Goal: Transaction & Acquisition: Book appointment/travel/reservation

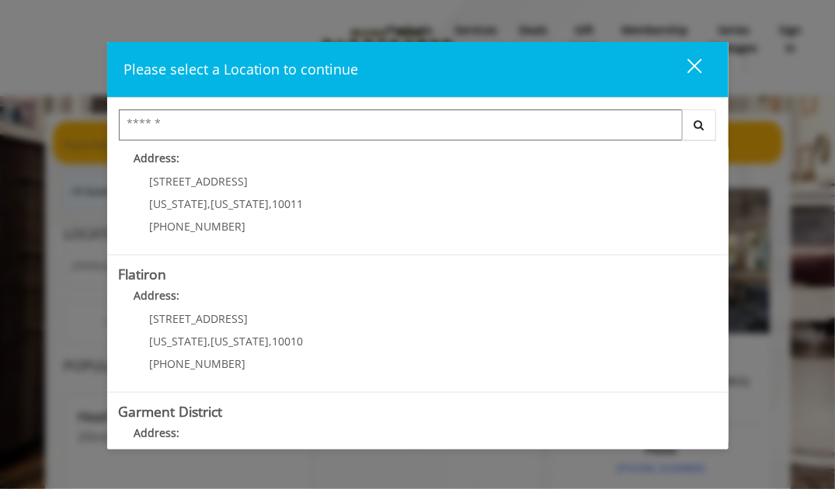
scroll to position [155, 0]
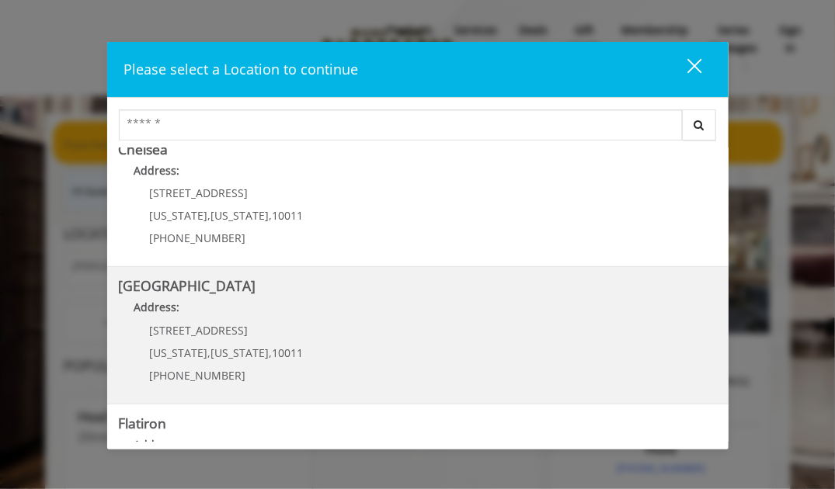
click at [197, 333] on span "[STREET_ADDRESS]" at bounding box center [199, 330] width 99 height 15
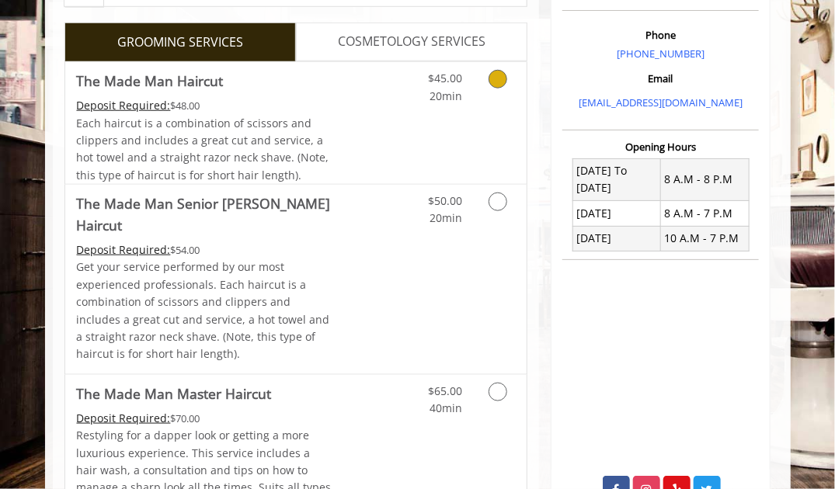
scroll to position [388, 0]
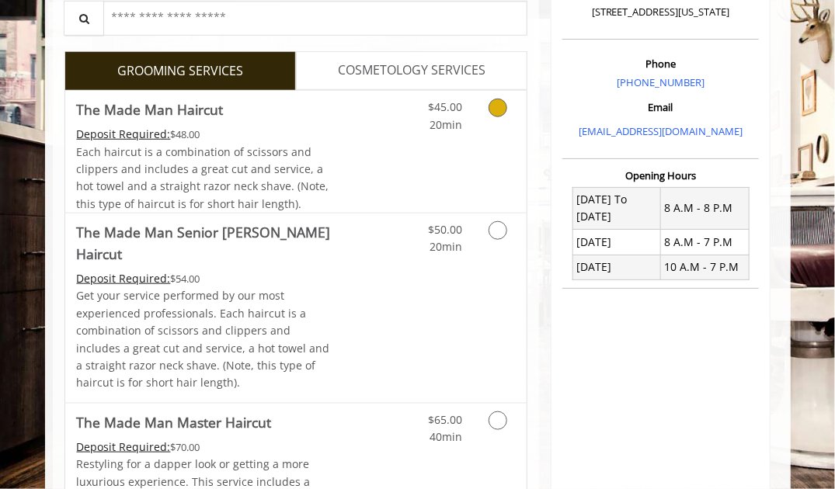
click at [351, 145] on link "Discounted Price" at bounding box center [372, 152] width 77 height 122
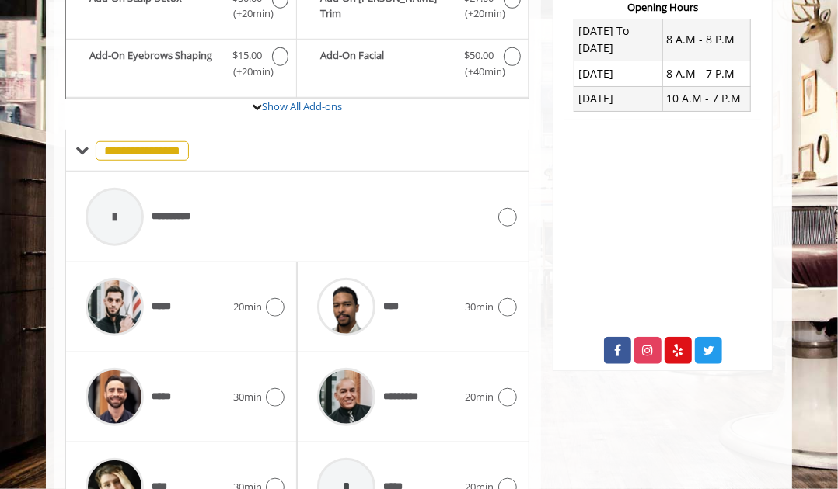
scroll to position [588, 0]
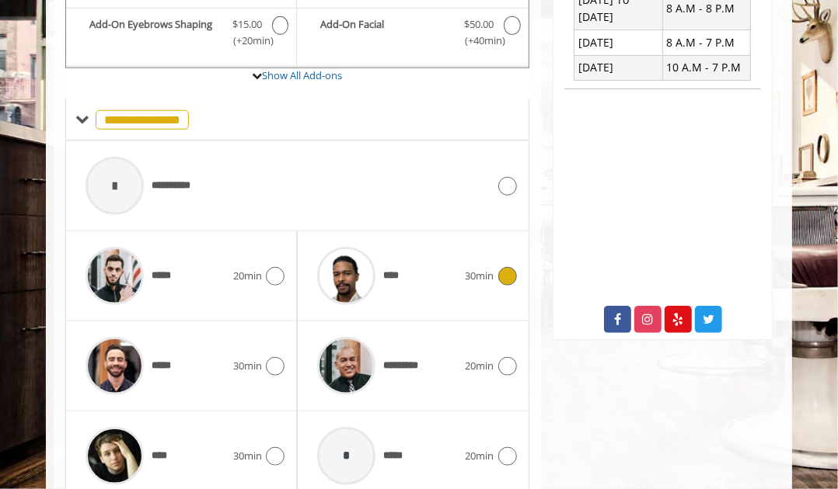
drag, startPoint x: 513, startPoint y: 278, endPoint x: 535, endPoint y: 283, distance: 23.0
click at [513, 278] on icon at bounding box center [507, 276] width 19 height 19
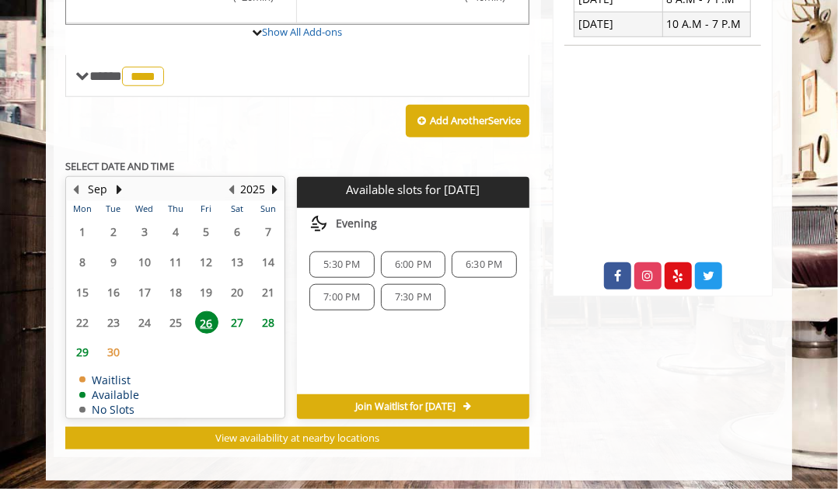
scroll to position [632, 0]
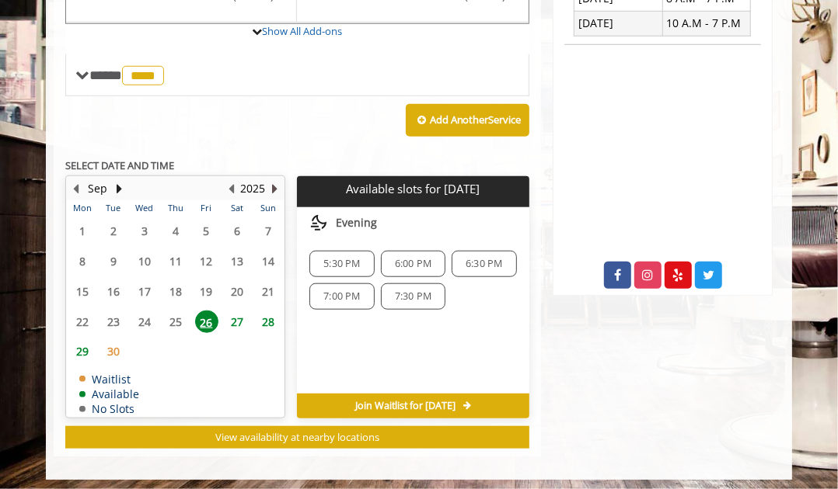
click at [274, 185] on button "Next Year" at bounding box center [274, 188] width 12 height 17
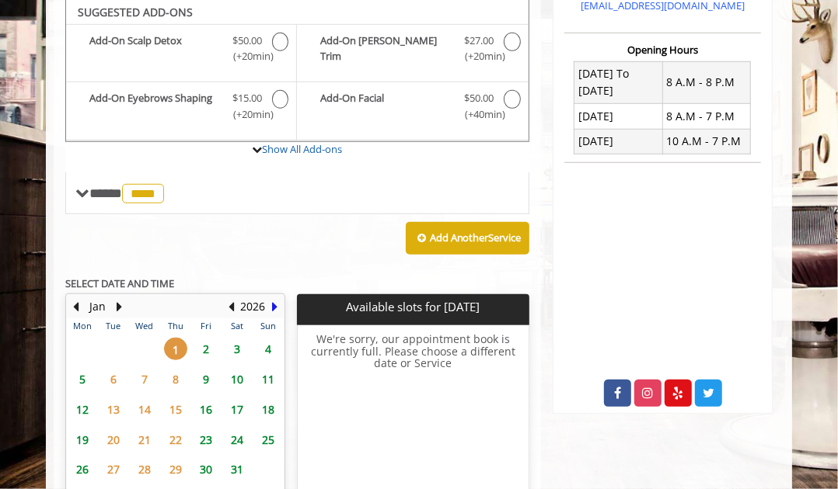
scroll to position [510, 0]
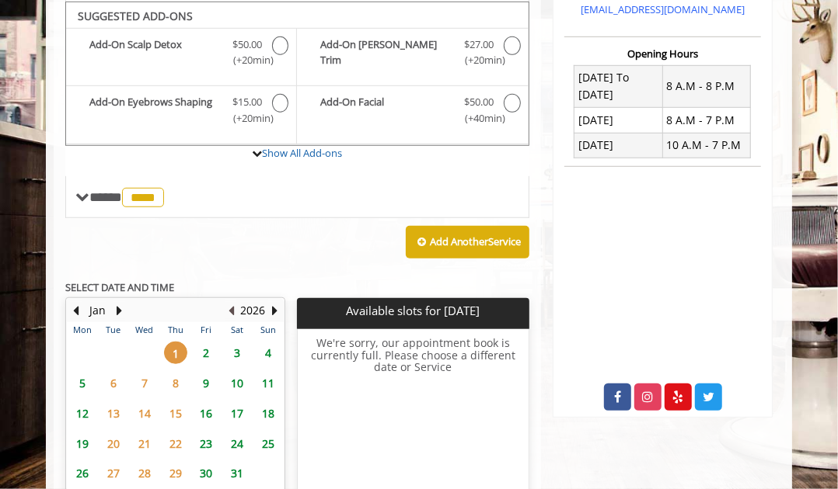
click at [237, 308] on button "Previous Year" at bounding box center [231, 310] width 12 height 17
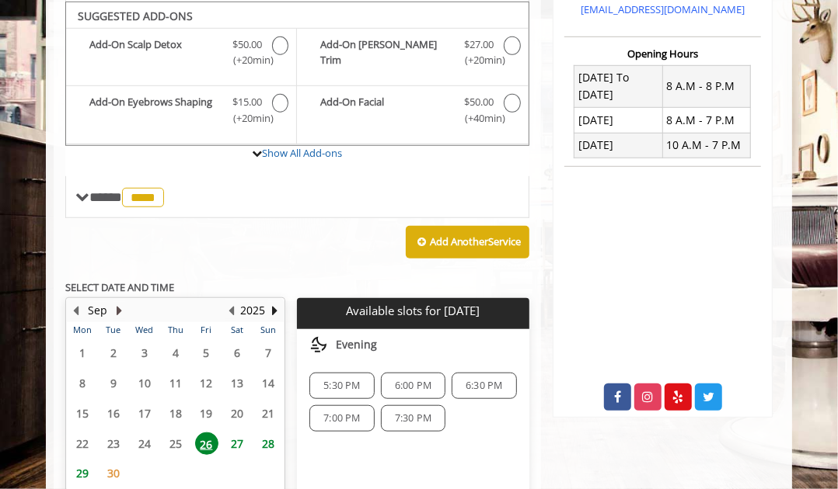
click at [118, 303] on button "Next Month" at bounding box center [119, 310] width 12 height 17
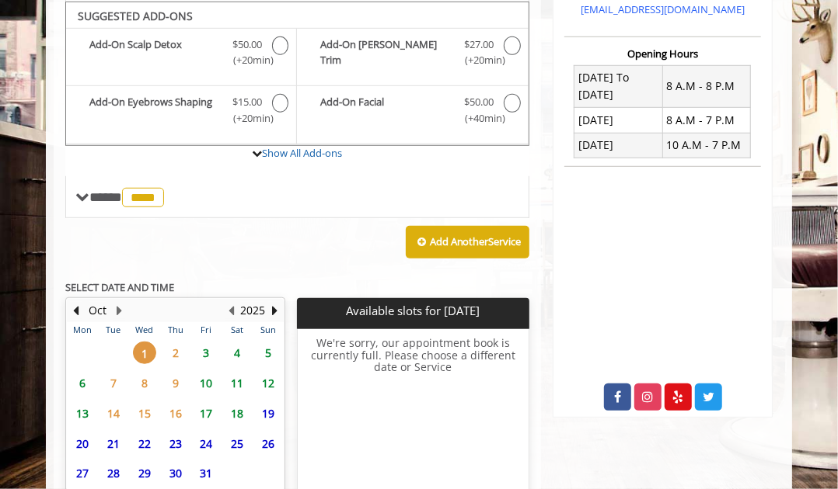
click at [152, 350] on span "1" at bounding box center [144, 353] width 23 height 23
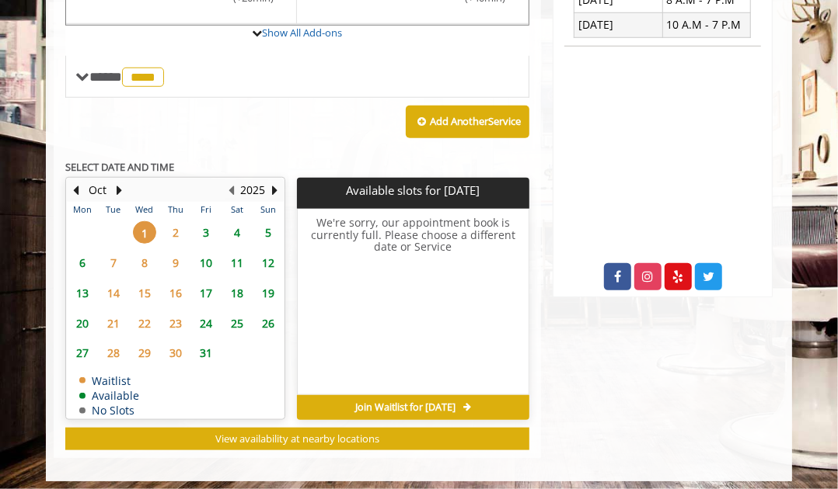
scroll to position [632, 0]
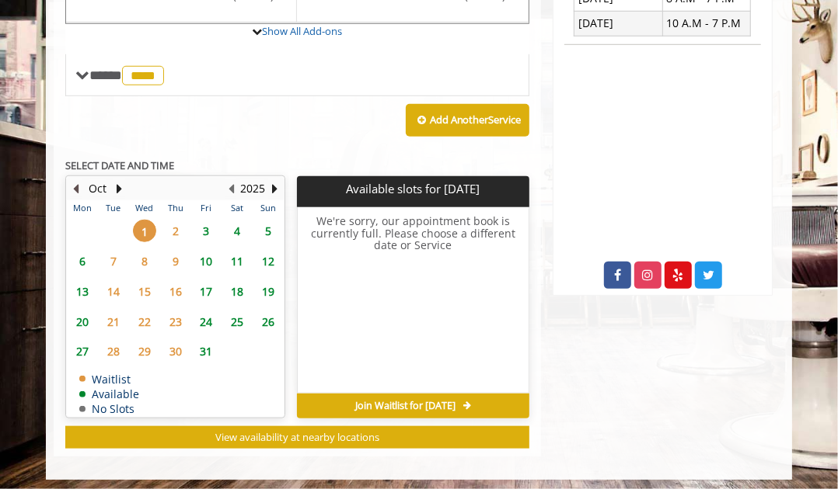
click at [75, 183] on button "Previous Month" at bounding box center [76, 188] width 12 height 17
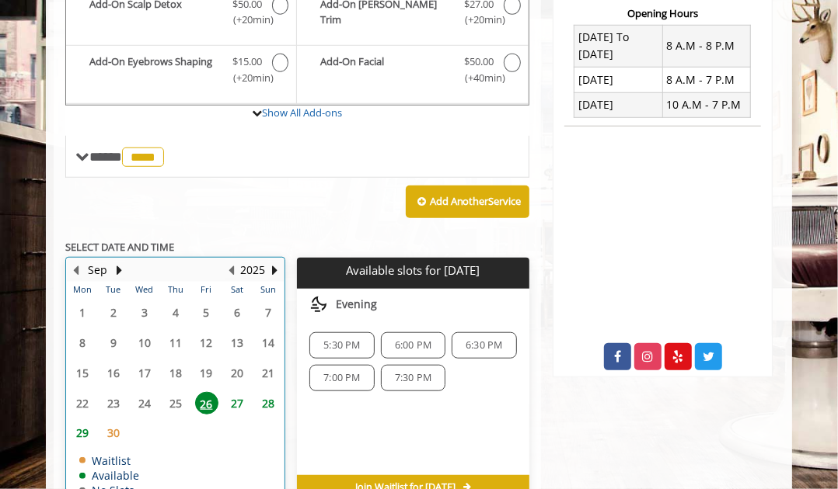
click at [272, 321] on table "Mon Tue Wed Thu Fri Sat Sun 1 2 3 4 5 6 7 8 9 10 11 12 13 14 15 16 17 18 19 20 …" at bounding box center [175, 390] width 217 height 217
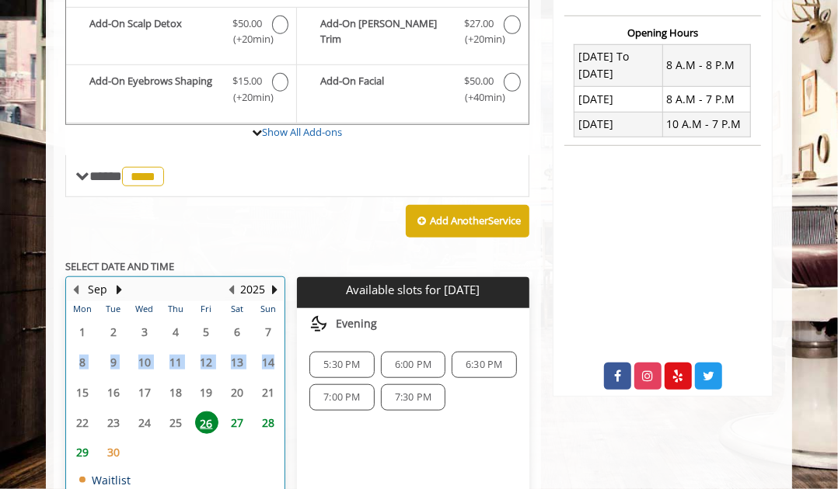
scroll to position [510, 0]
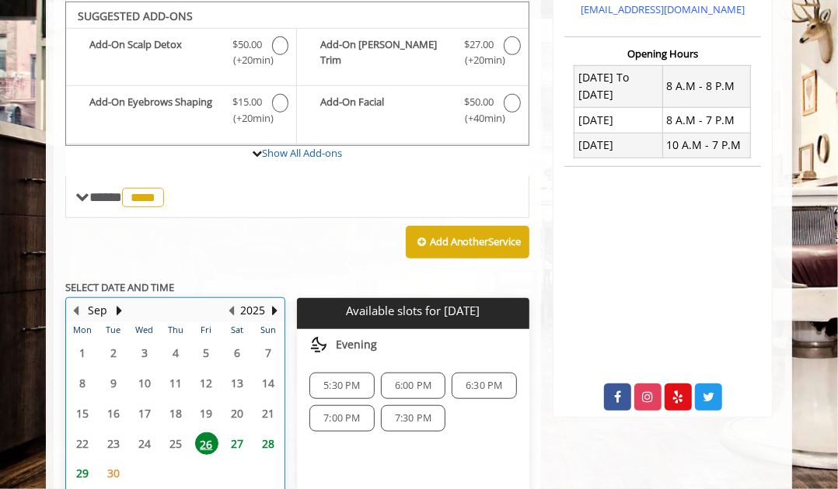
drag, startPoint x: 272, startPoint y: 322, endPoint x: 236, endPoint y: 294, distance: 44.9
click at [239, 301] on div "2025" at bounding box center [252, 311] width 31 height 20
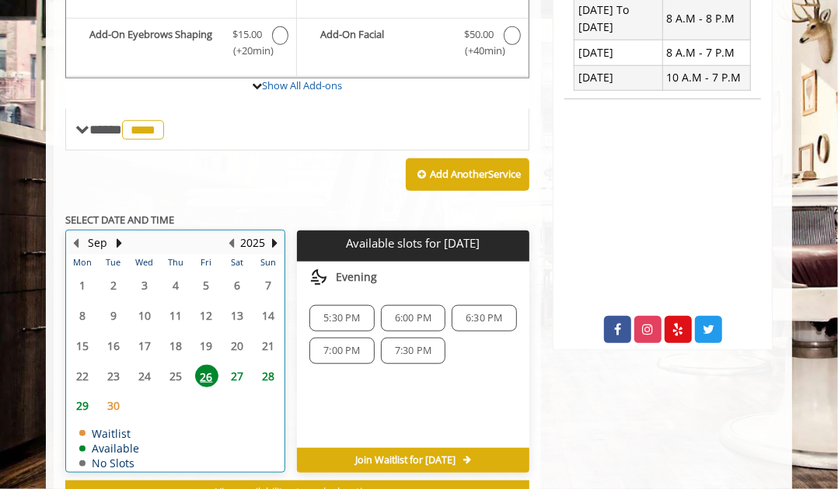
scroll to position [632, 0]
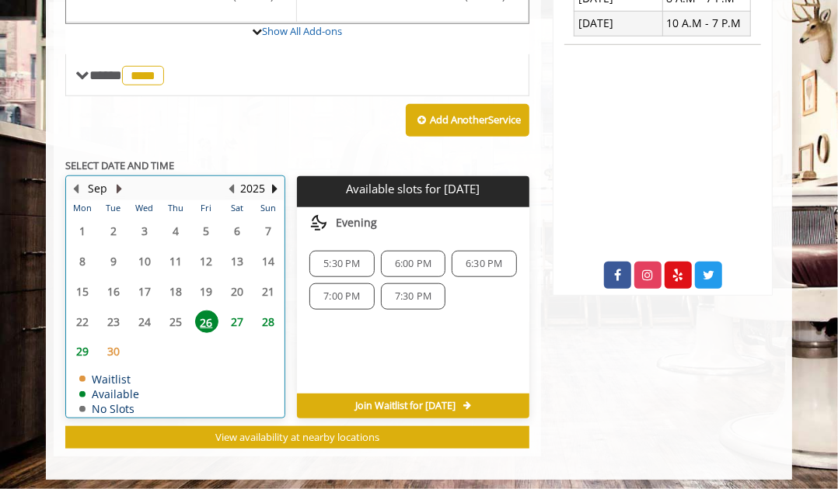
click at [113, 182] on div "Sep" at bounding box center [97, 189] width 31 height 20
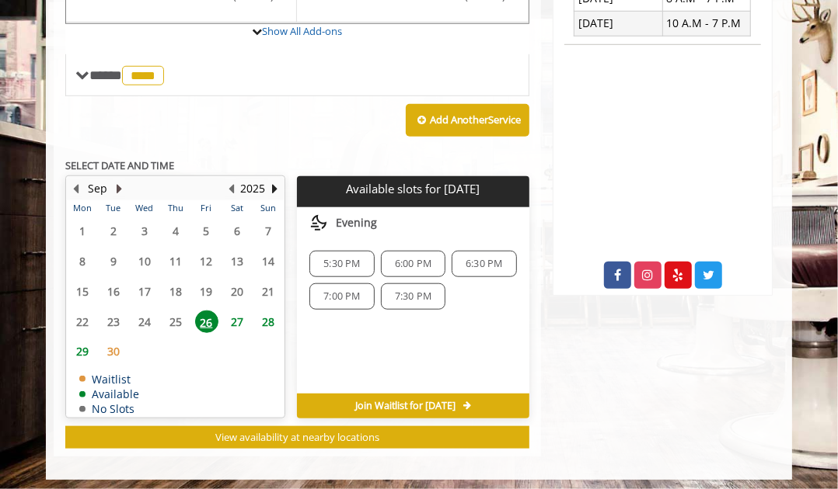
click at [116, 182] on button "Next Month" at bounding box center [119, 188] width 12 height 17
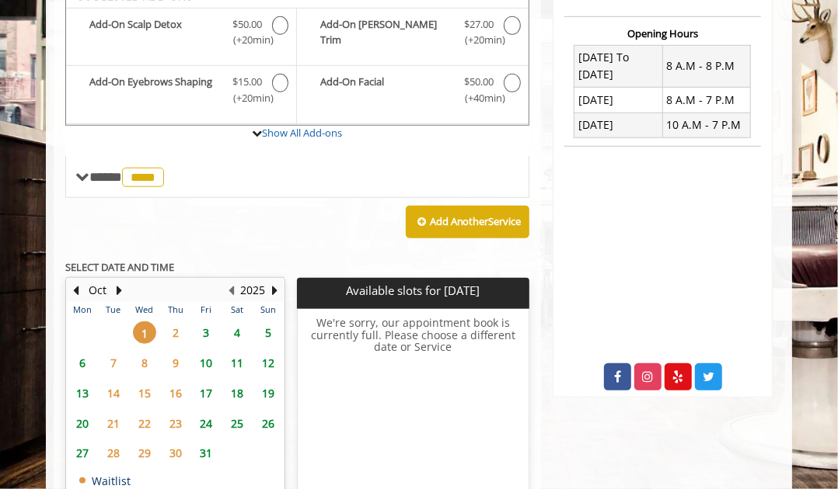
scroll to position [510, 0]
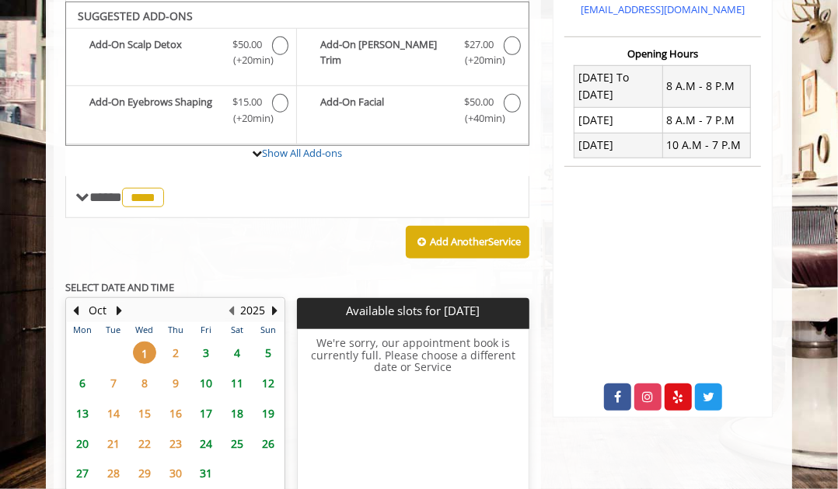
click at [242, 353] on span "4" at bounding box center [236, 353] width 23 height 23
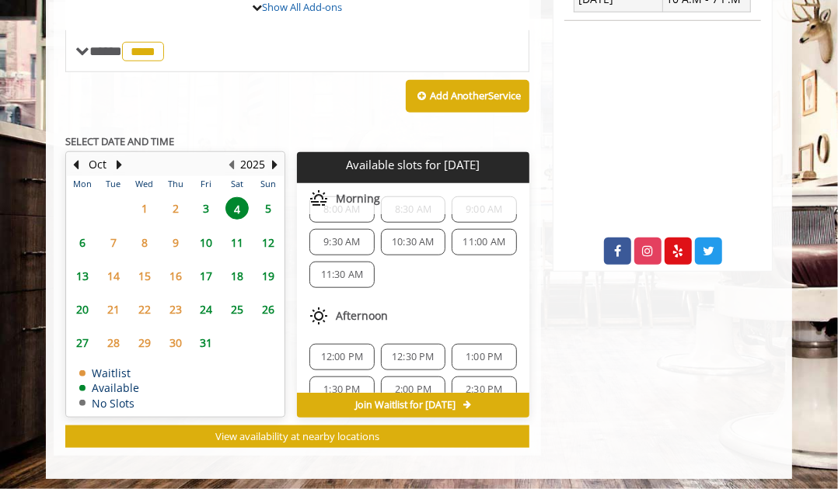
scroll to position [0, 0]
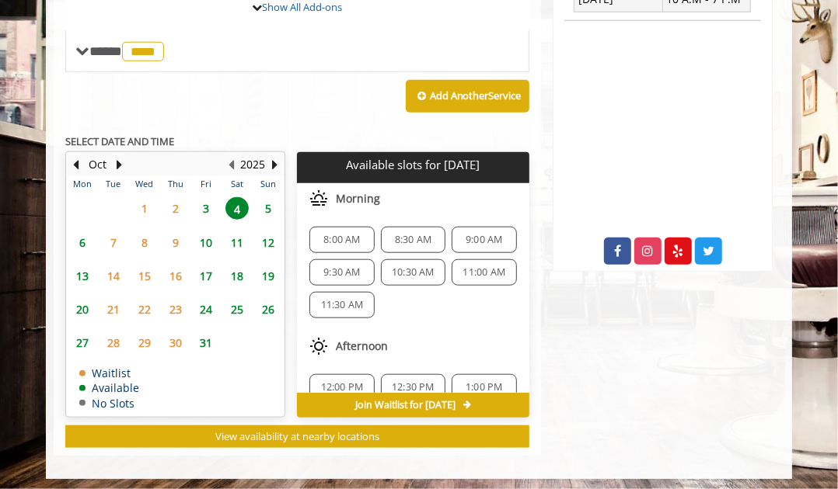
click at [479, 272] on span "11:00 AM" at bounding box center [484, 272] width 43 height 12
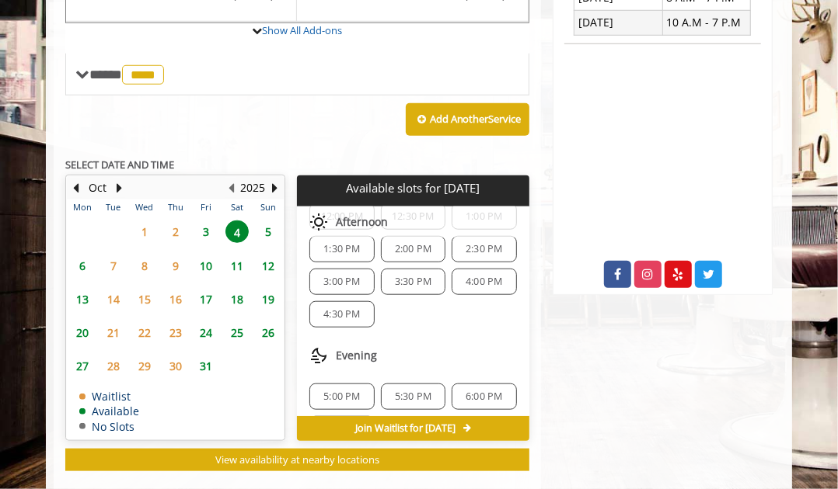
scroll to position [149, 0]
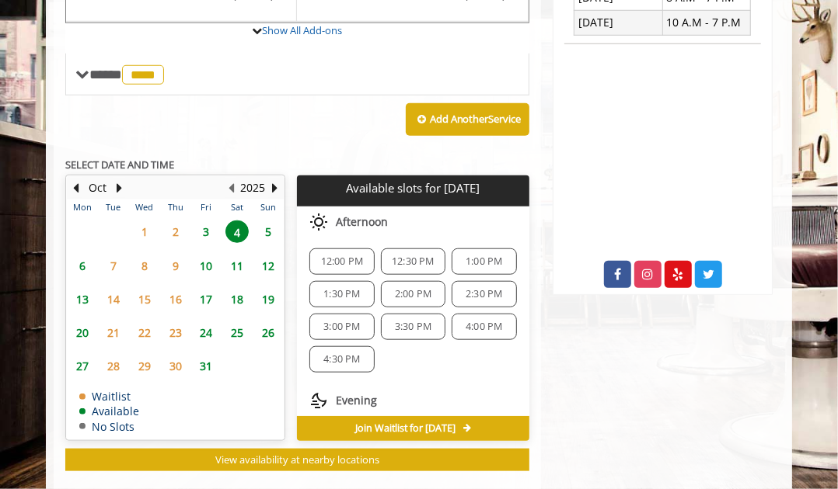
click at [336, 288] on span "1:30 PM" at bounding box center [341, 294] width 37 height 12
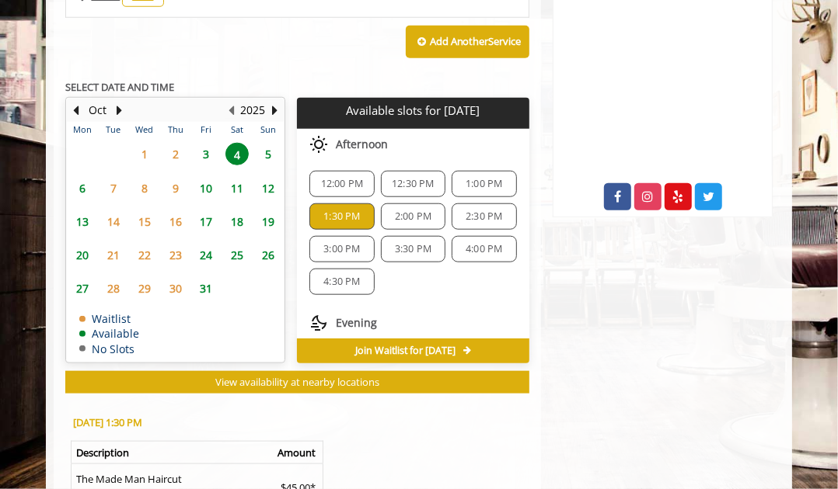
scroll to position [633, 0]
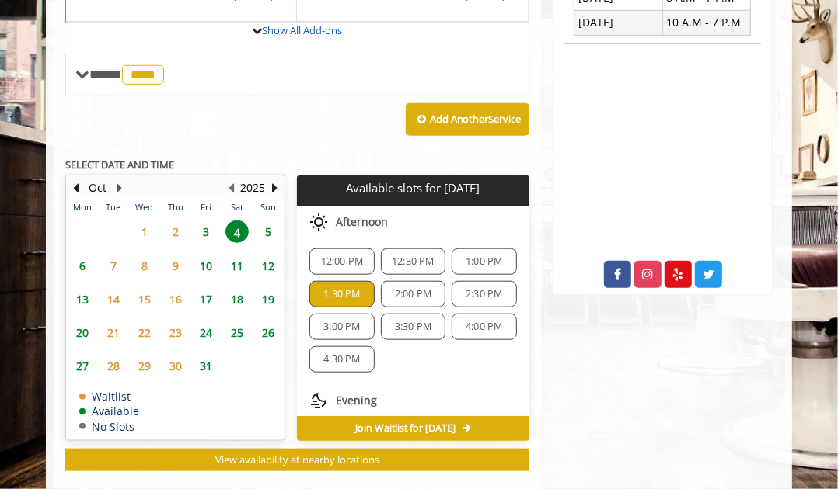
click at [120, 183] on button "Next Month" at bounding box center [119, 187] width 12 height 17
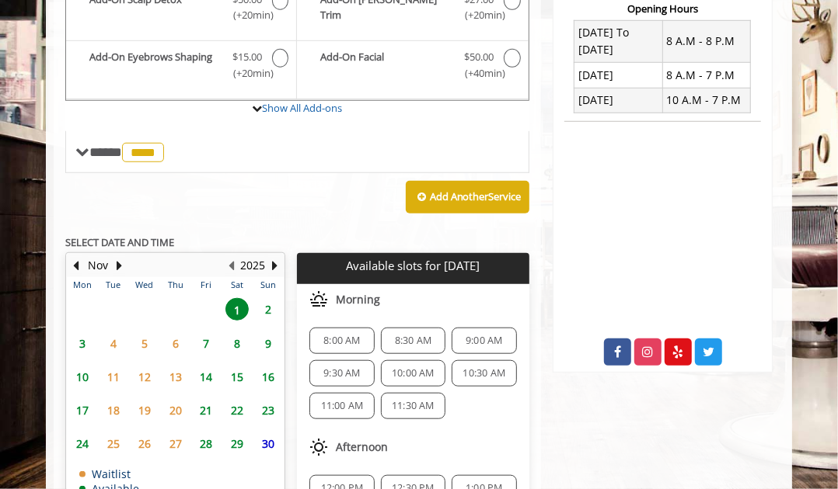
scroll to position [510, 0]
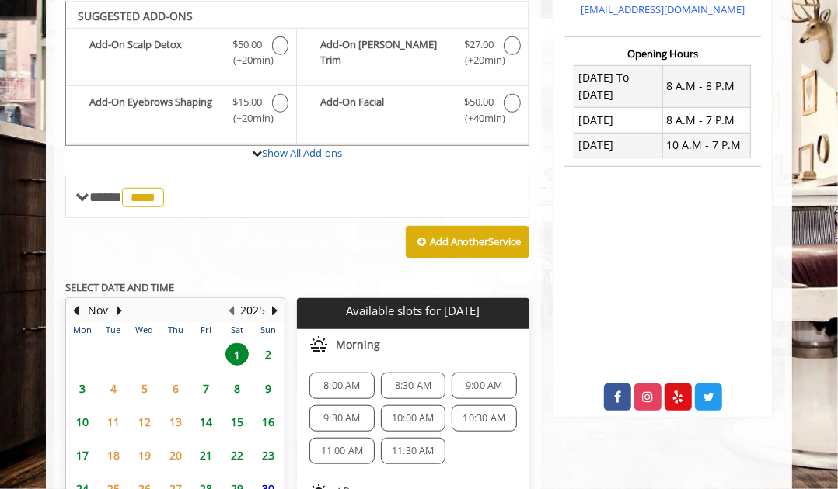
click at [242, 262] on div "**********" at bounding box center [297, 237] width 464 height 716
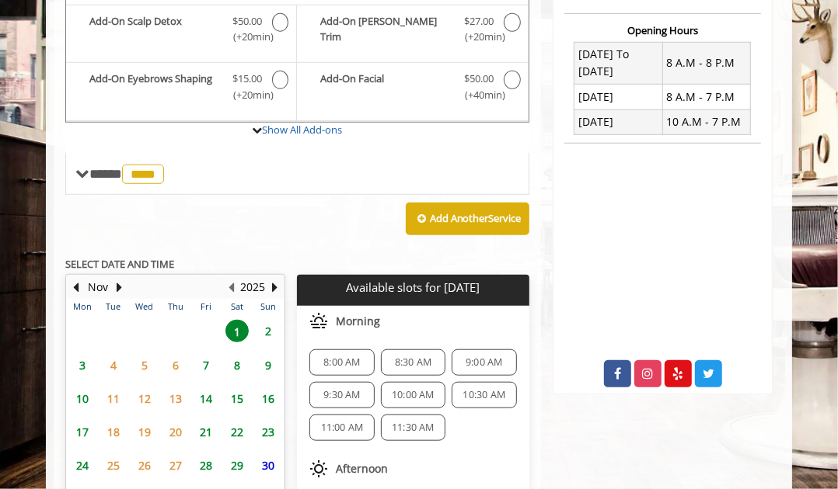
scroll to position [588, 0]
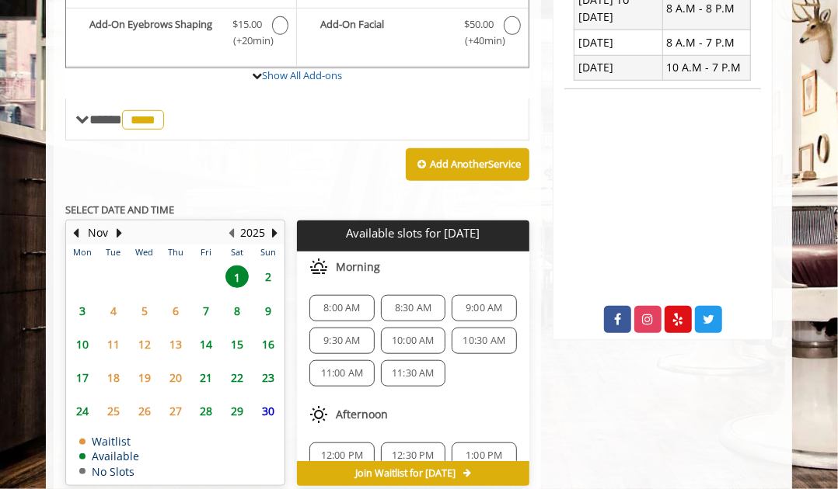
click at [80, 304] on span "3" at bounding box center [82, 311] width 23 height 23
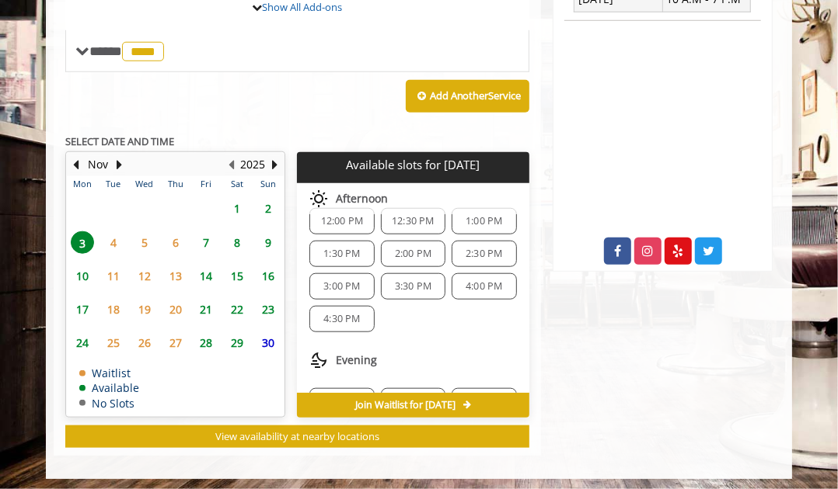
scroll to position [71, 0]
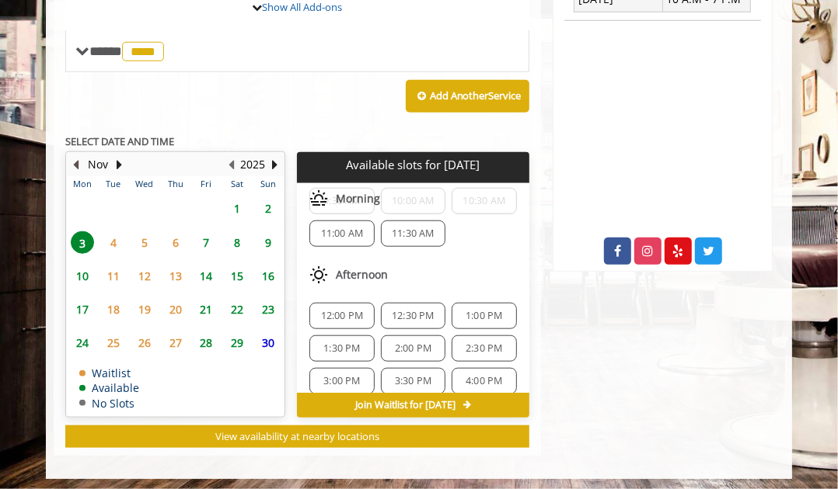
click at [74, 159] on button "Previous Month" at bounding box center [76, 164] width 12 height 17
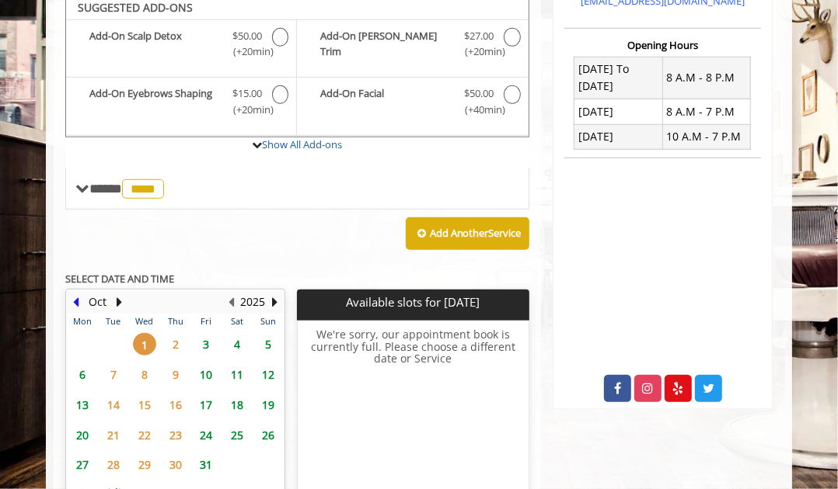
scroll to position [510, 0]
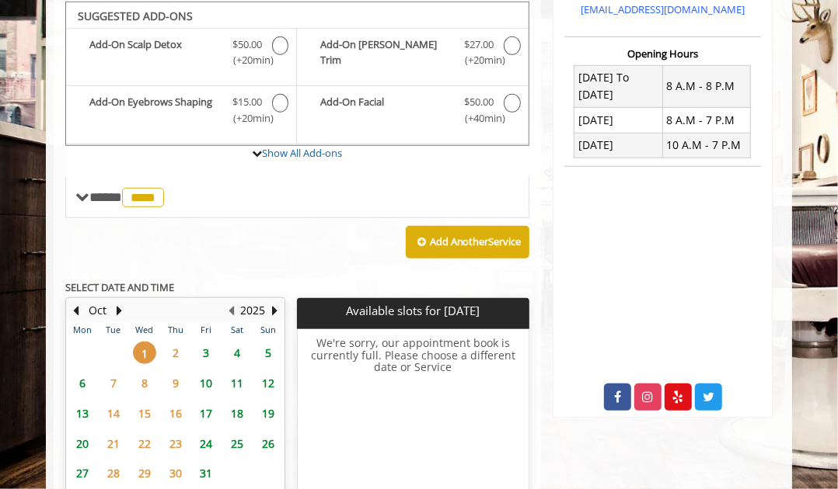
click at [210, 349] on span "3" at bounding box center [206, 353] width 23 height 23
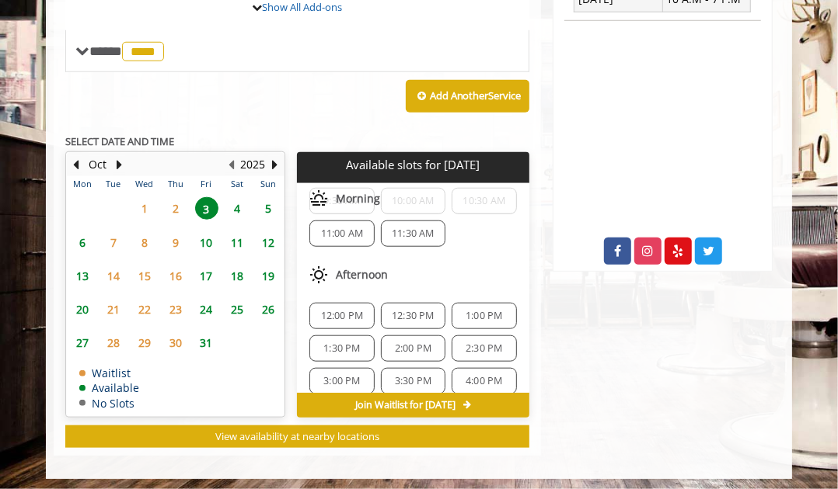
scroll to position [0, 0]
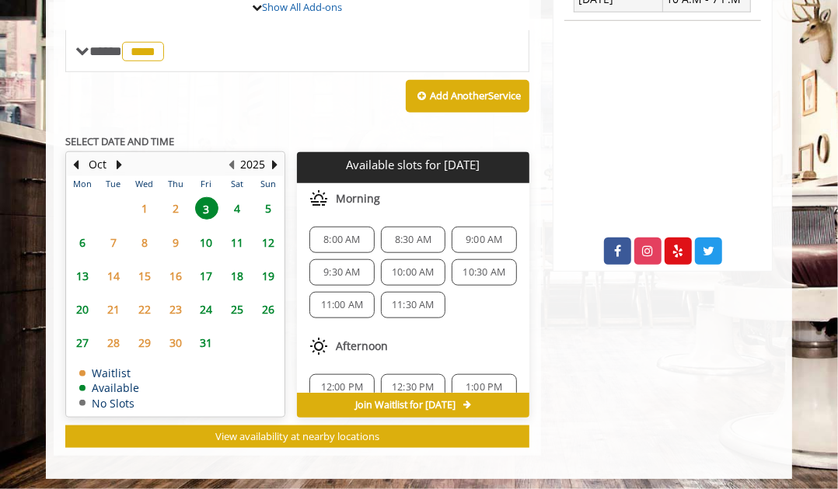
click at [350, 303] on span "11:00 AM" at bounding box center [342, 305] width 43 height 12
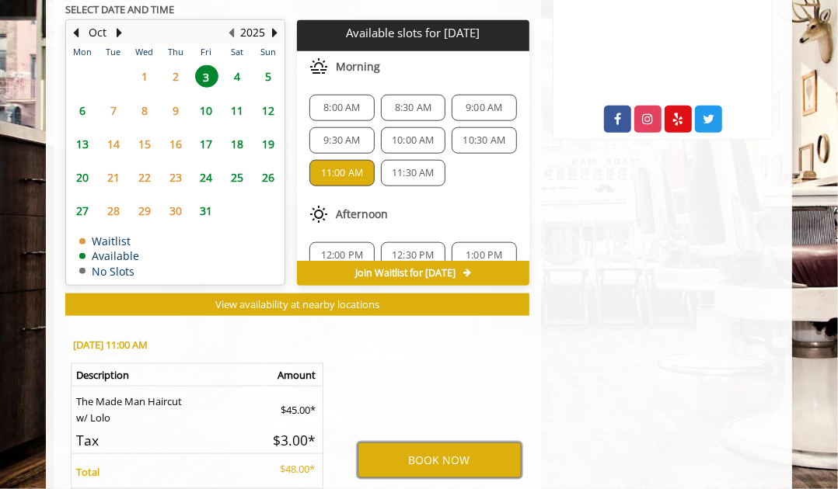
scroll to position [711, 0]
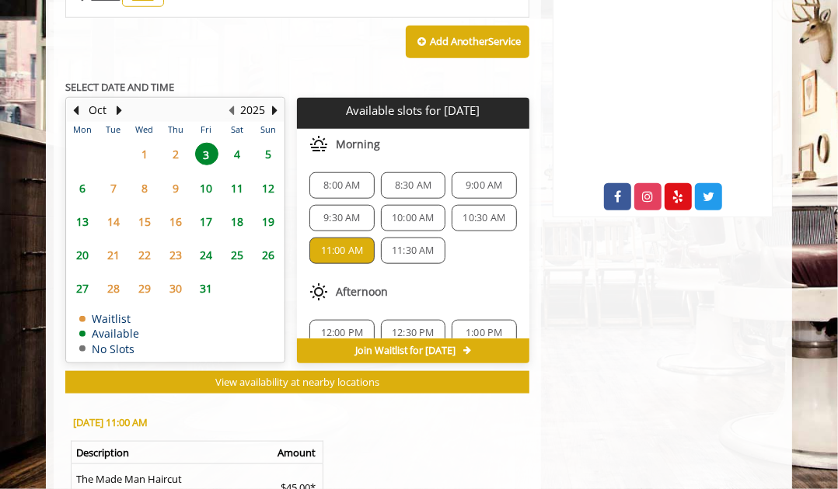
click at [470, 185] on span "9:00 AM" at bounding box center [483, 185] width 37 height 12
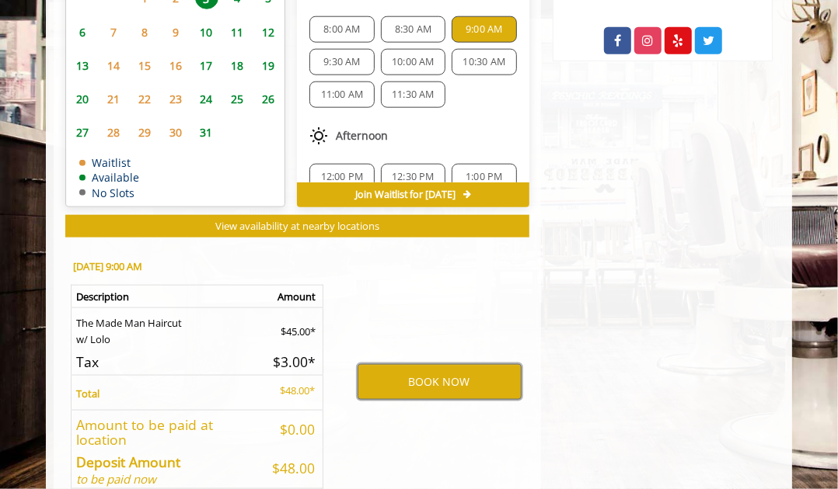
scroll to position [789, 0]
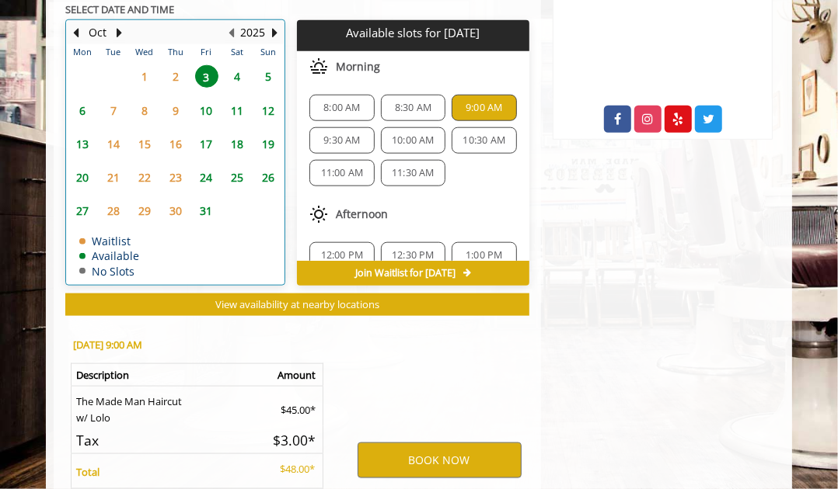
click at [116, 251] on td "Available" at bounding box center [109, 256] width 60 height 12
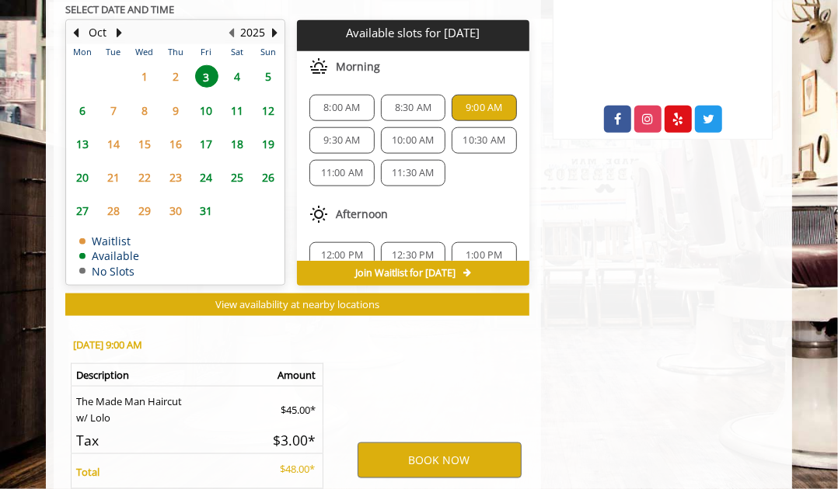
click at [175, 74] on span "2" at bounding box center [175, 76] width 23 height 23
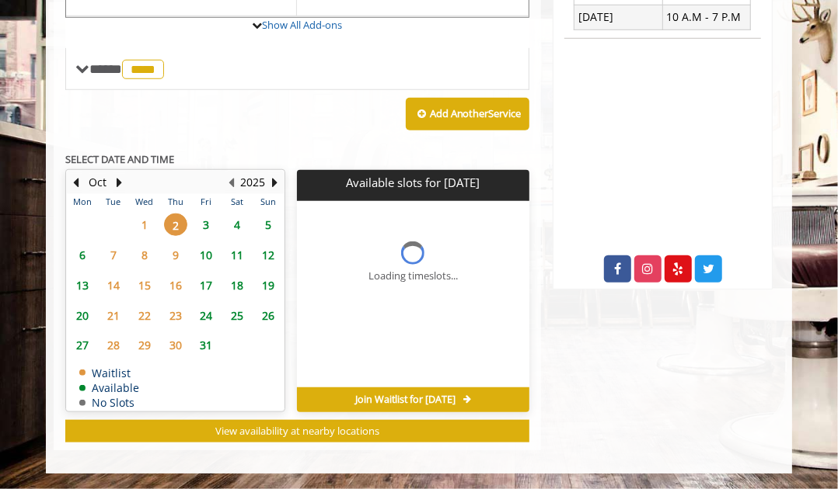
scroll to position [632, 0]
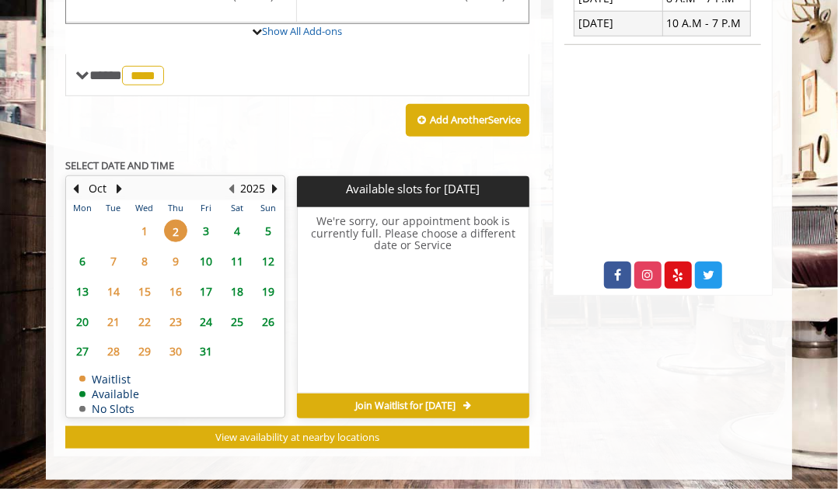
click at [209, 221] on span "3" at bounding box center [206, 231] width 23 height 23
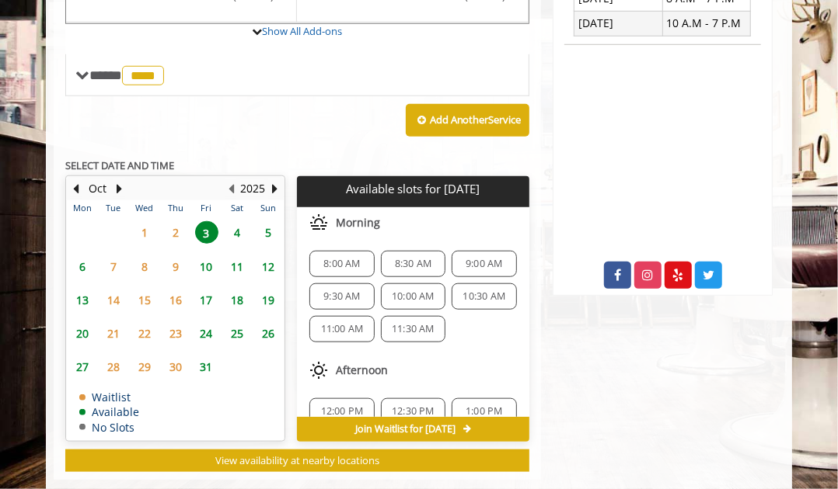
scroll to position [656, 0]
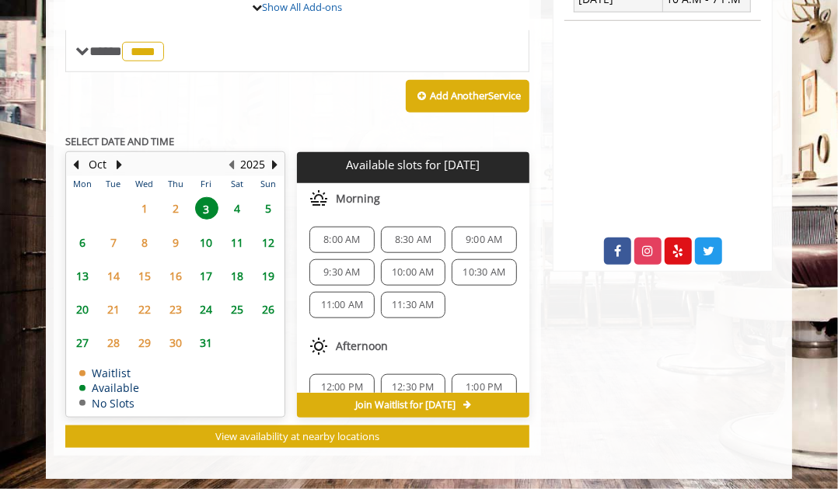
click at [171, 207] on span "2" at bounding box center [175, 208] width 23 height 23
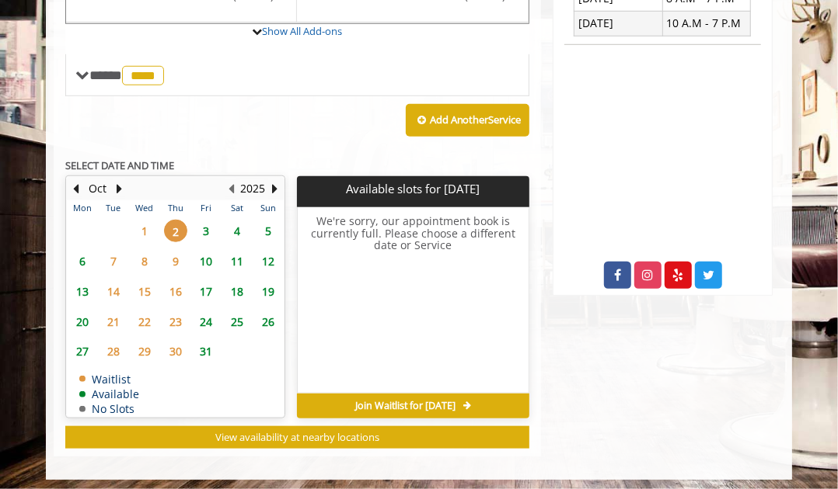
click at [203, 226] on span "3" at bounding box center [206, 231] width 23 height 23
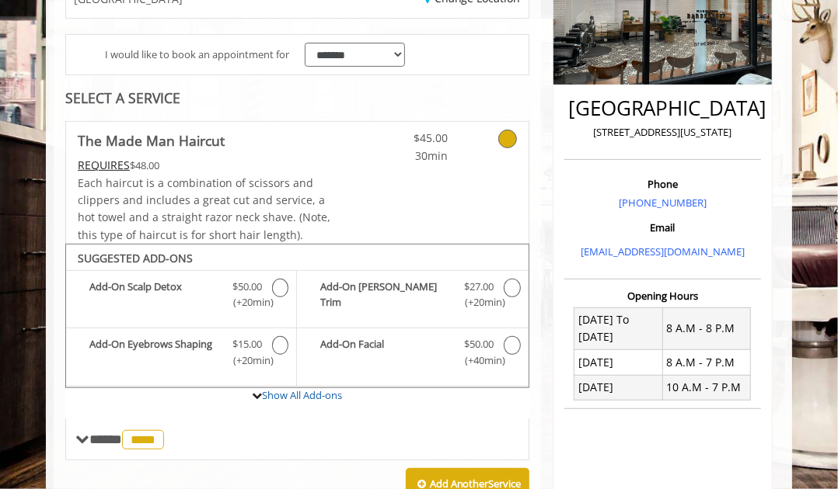
scroll to position [346, 0]
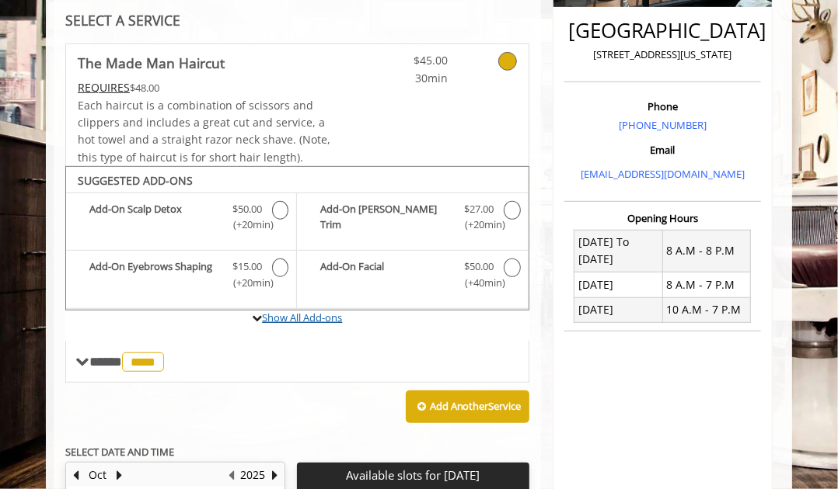
click at [315, 311] on link "Show All Add-ons" at bounding box center [302, 318] width 80 height 14
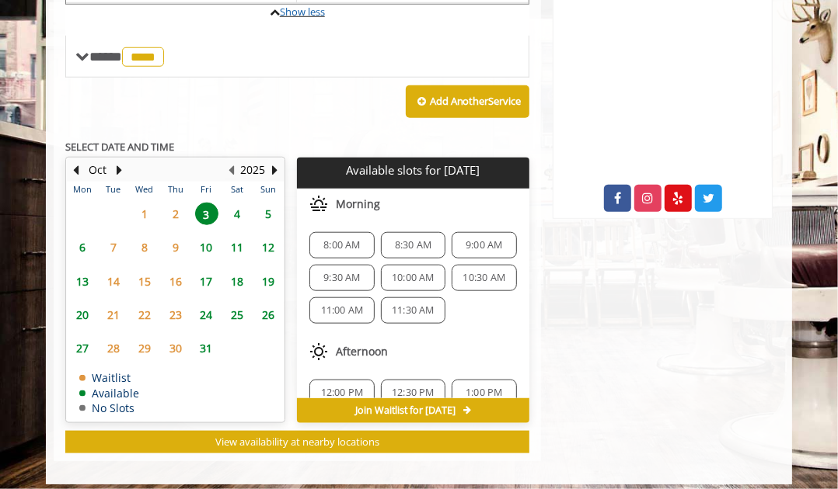
scroll to position [714, 0]
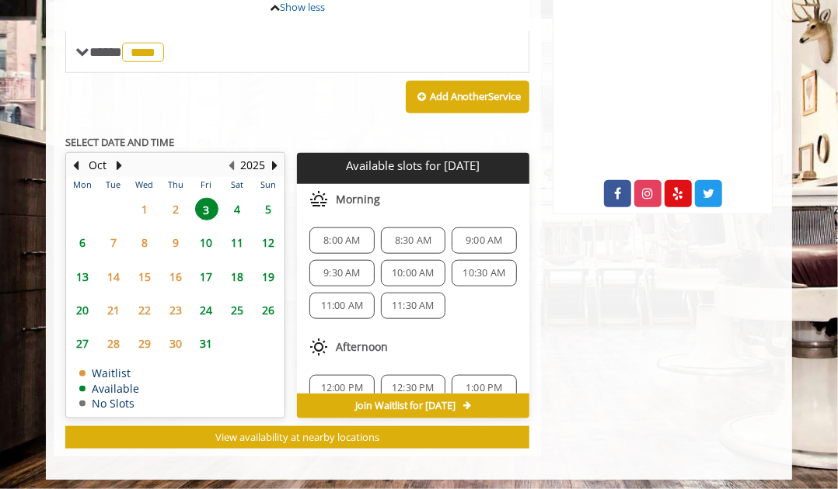
click at [451, 236] on div "9:00 AM" at bounding box center [483, 241] width 64 height 26
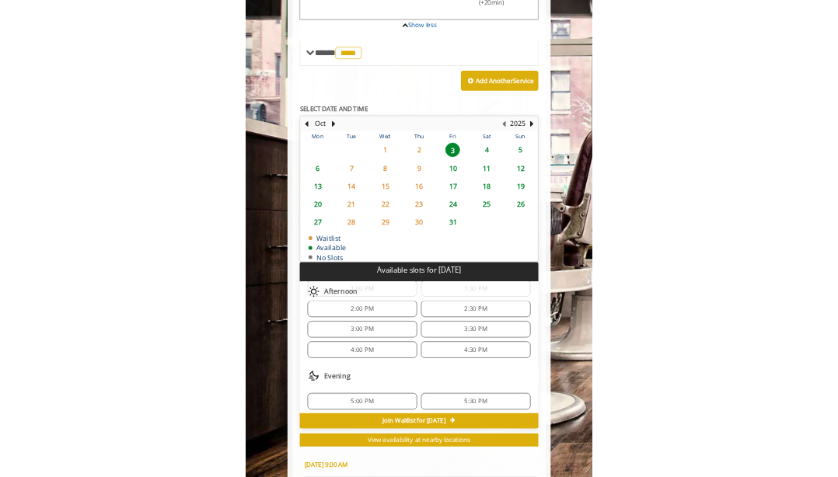
scroll to position [227, 0]
